Goal: Task Accomplishment & Management: Use online tool/utility

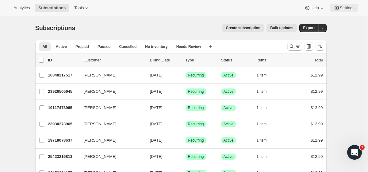
click at [346, 7] on span "Settings" at bounding box center [347, 8] width 15 height 5
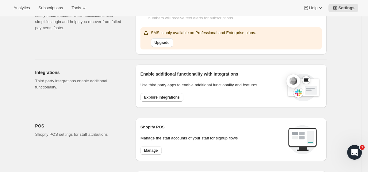
scroll to position [149, 0]
click at [174, 98] on span "Explore integrations" at bounding box center [162, 96] width 36 height 5
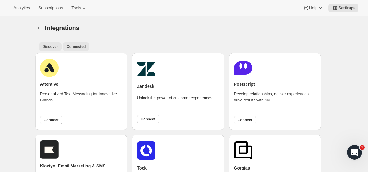
click at [75, 48] on span "Connected" at bounding box center [76, 46] width 19 height 5
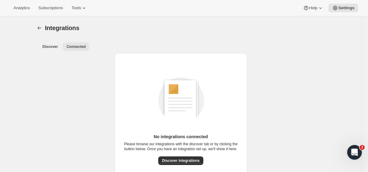
scroll to position [27, 0]
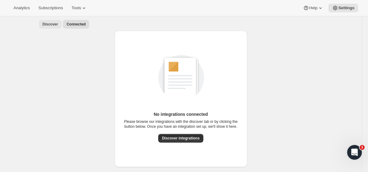
click at [54, 22] on span "Discover" at bounding box center [51, 24] width 16 height 5
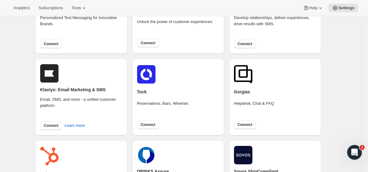
scroll to position [83, 0]
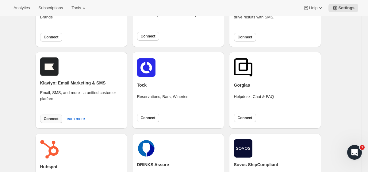
click at [57, 118] on span "Connect" at bounding box center [51, 118] width 15 height 5
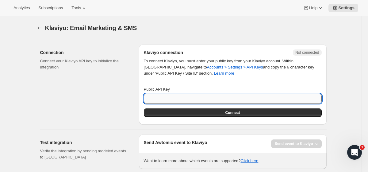
click at [160, 102] on input "Public API Key" at bounding box center [233, 99] width 178 height 10
paste input "SiVjMf"
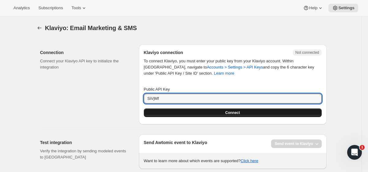
type input "SiVjMf"
click at [220, 113] on button "Connect" at bounding box center [233, 112] width 178 height 9
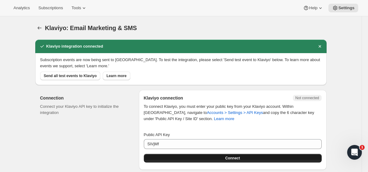
scroll to position [42, 0]
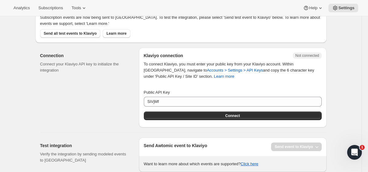
click at [282, 148] on div "Send event to Klaviyo" at bounding box center [296, 146] width 51 height 9
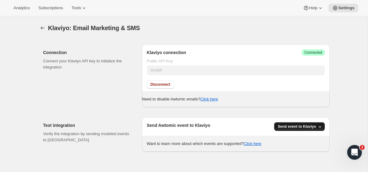
click at [285, 124] on button "Send event to Klaviyo" at bounding box center [299, 126] width 51 height 9
click at [295, 140] on span "Send event to Klaviyo" at bounding box center [298, 139] width 39 height 5
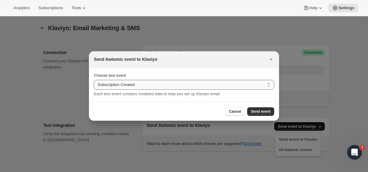
click at [172, 85] on select "Subscription Created Subscription Cancelled Subscription Changed Frequency Subs…" at bounding box center [184, 85] width 180 height 10
select select "cancelled"
click at [94, 80] on select "Subscription Created Subscription Cancelled Subscription Changed Frequency Subs…" at bounding box center [184, 85] width 180 height 10
click at [259, 111] on span "Send event" at bounding box center [261, 111] width 20 height 5
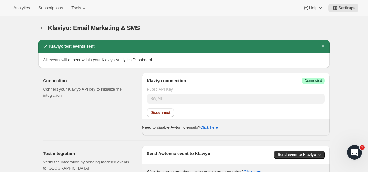
scroll to position [16, 0]
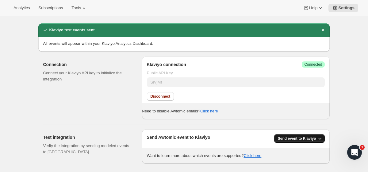
click at [297, 137] on span "Send event to Klaviyo" at bounding box center [297, 138] width 38 height 5
click at [301, 128] on span "All Awtomic events" at bounding box center [295, 126] width 33 height 5
click at [295, 138] on span "Send event to Klaviyo" at bounding box center [297, 138] width 38 height 5
click at [255, 137] on div "Send Awtomic event to Klaviyo Send event to [GEOGRAPHIC_DATA]" at bounding box center [236, 138] width 178 height 9
